Goal: Find specific page/section: Find specific page/section

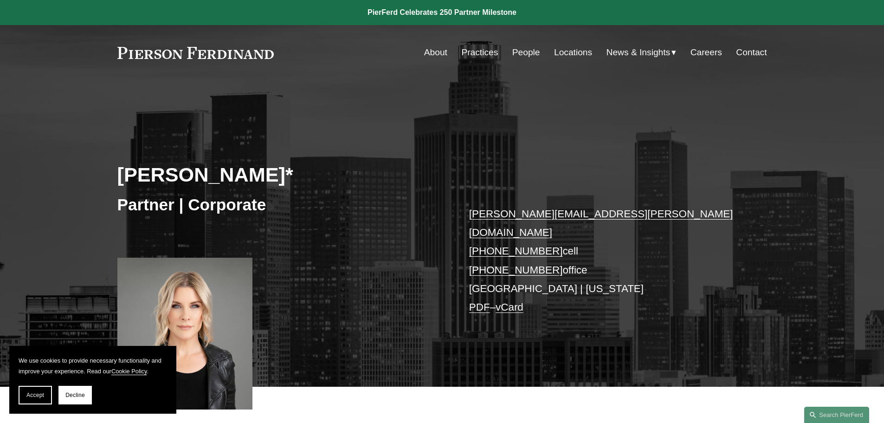
click at [486, 49] on link "Practices" at bounding box center [479, 53] width 37 height 18
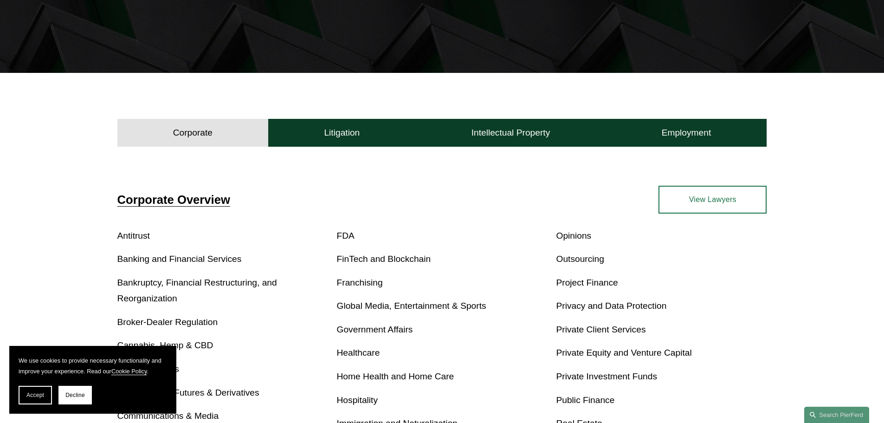
scroll to position [278, 0]
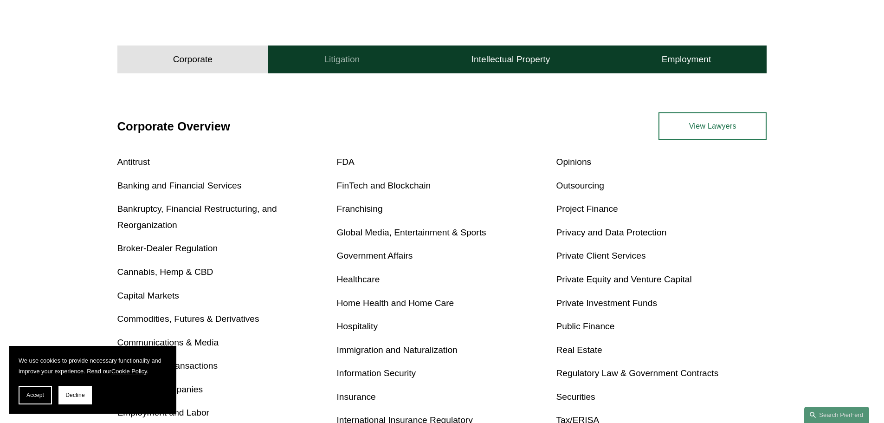
click at [340, 60] on h4 "Litigation" at bounding box center [342, 59] width 36 height 11
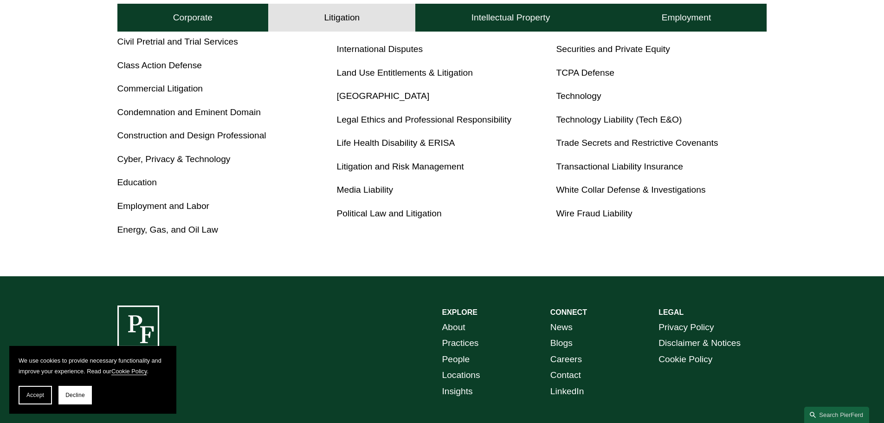
scroll to position [557, 0]
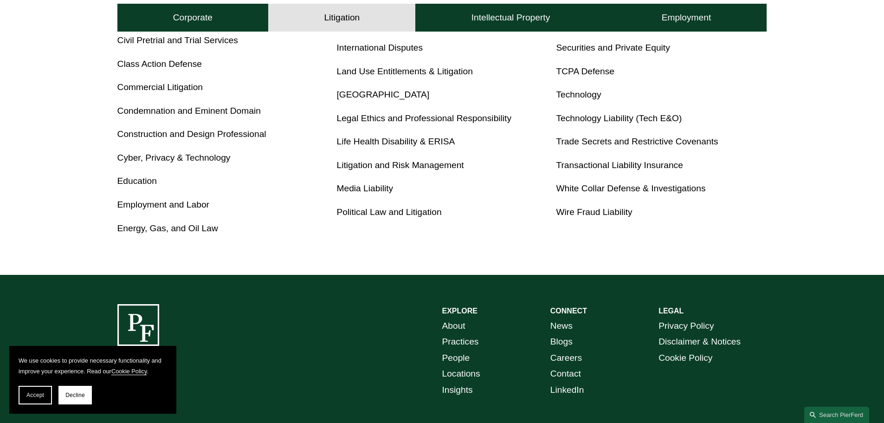
click at [169, 208] on link "Employment and Labor" at bounding box center [163, 205] width 92 height 10
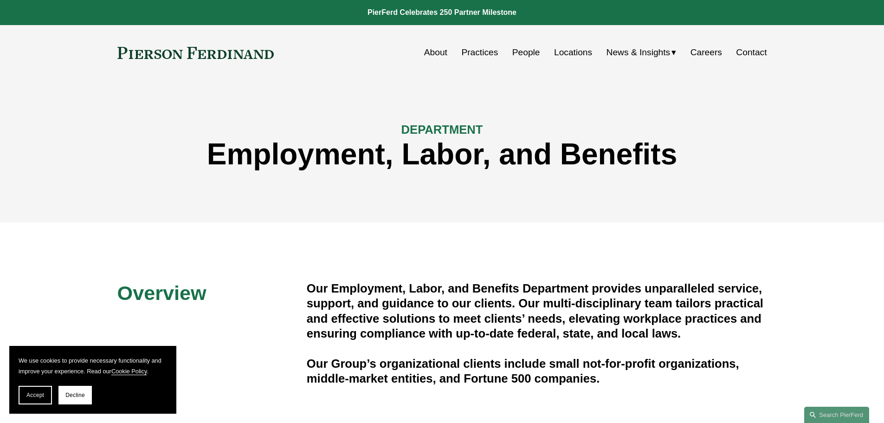
click at [576, 55] on link "Locations" at bounding box center [573, 53] width 38 height 18
